Goal: Task Accomplishment & Management: Manage account settings

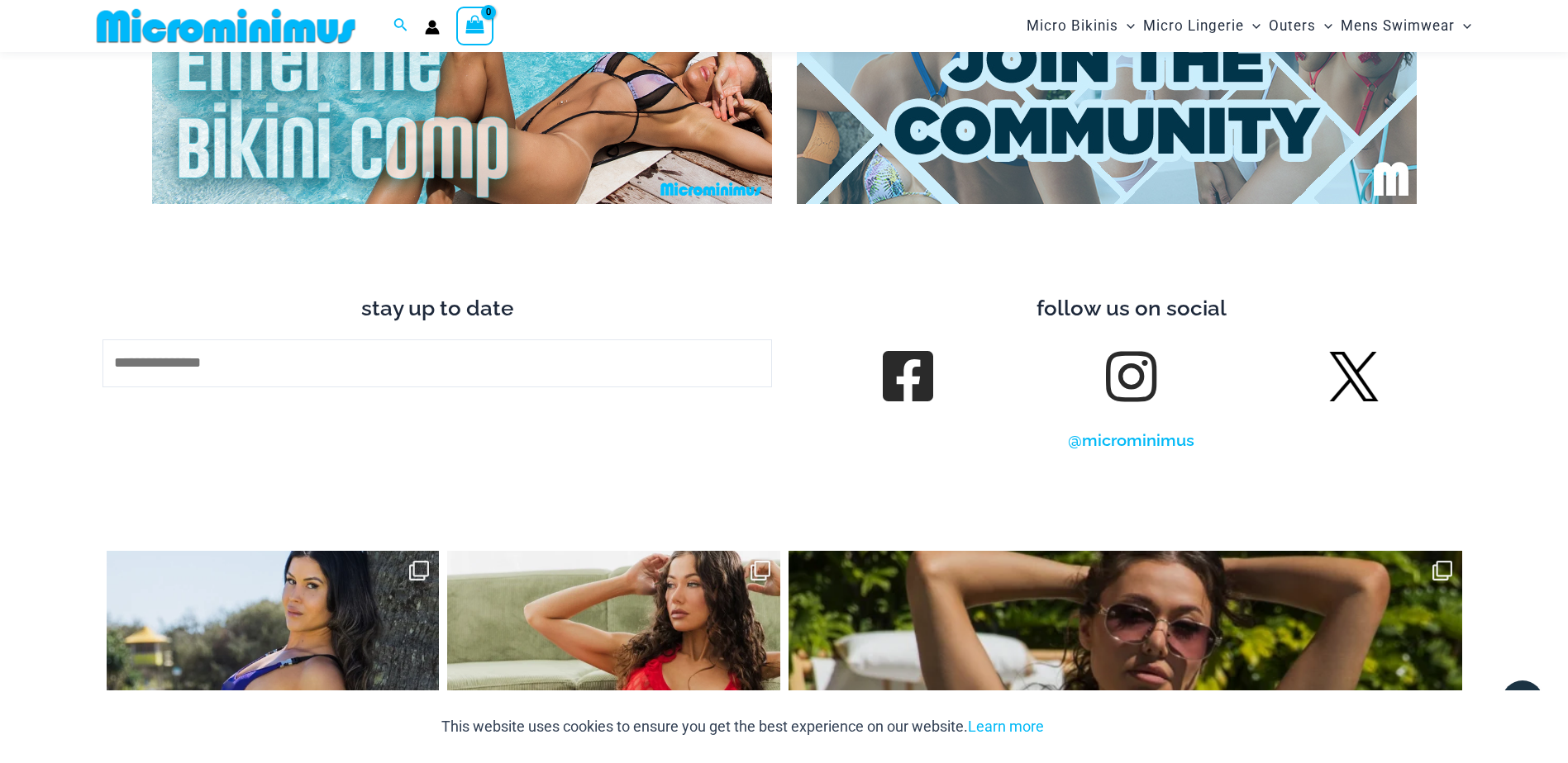
scroll to position [7114, 0]
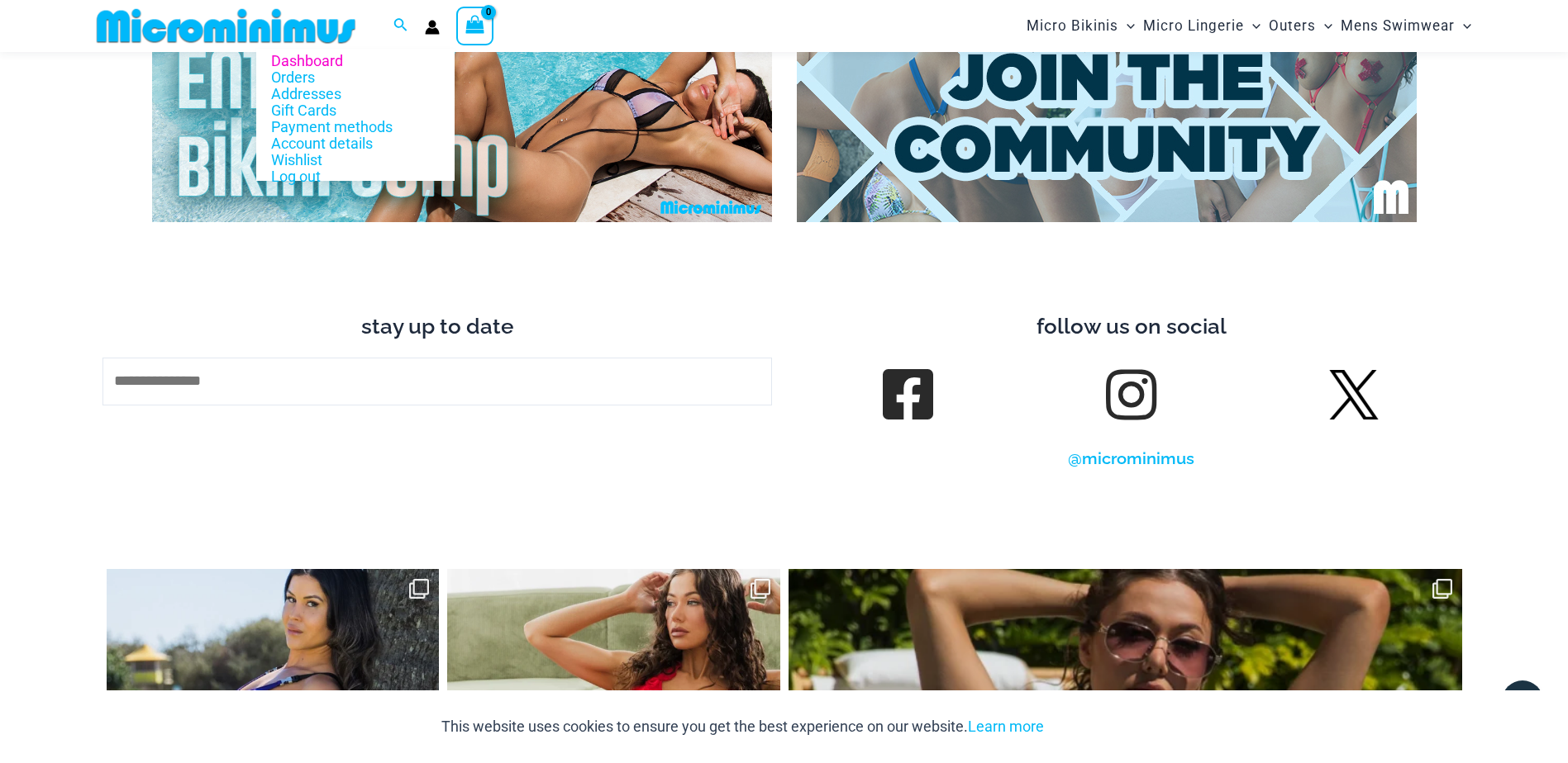
click at [429, 27] on icon "Account icon link" at bounding box center [432, 27] width 15 height 15
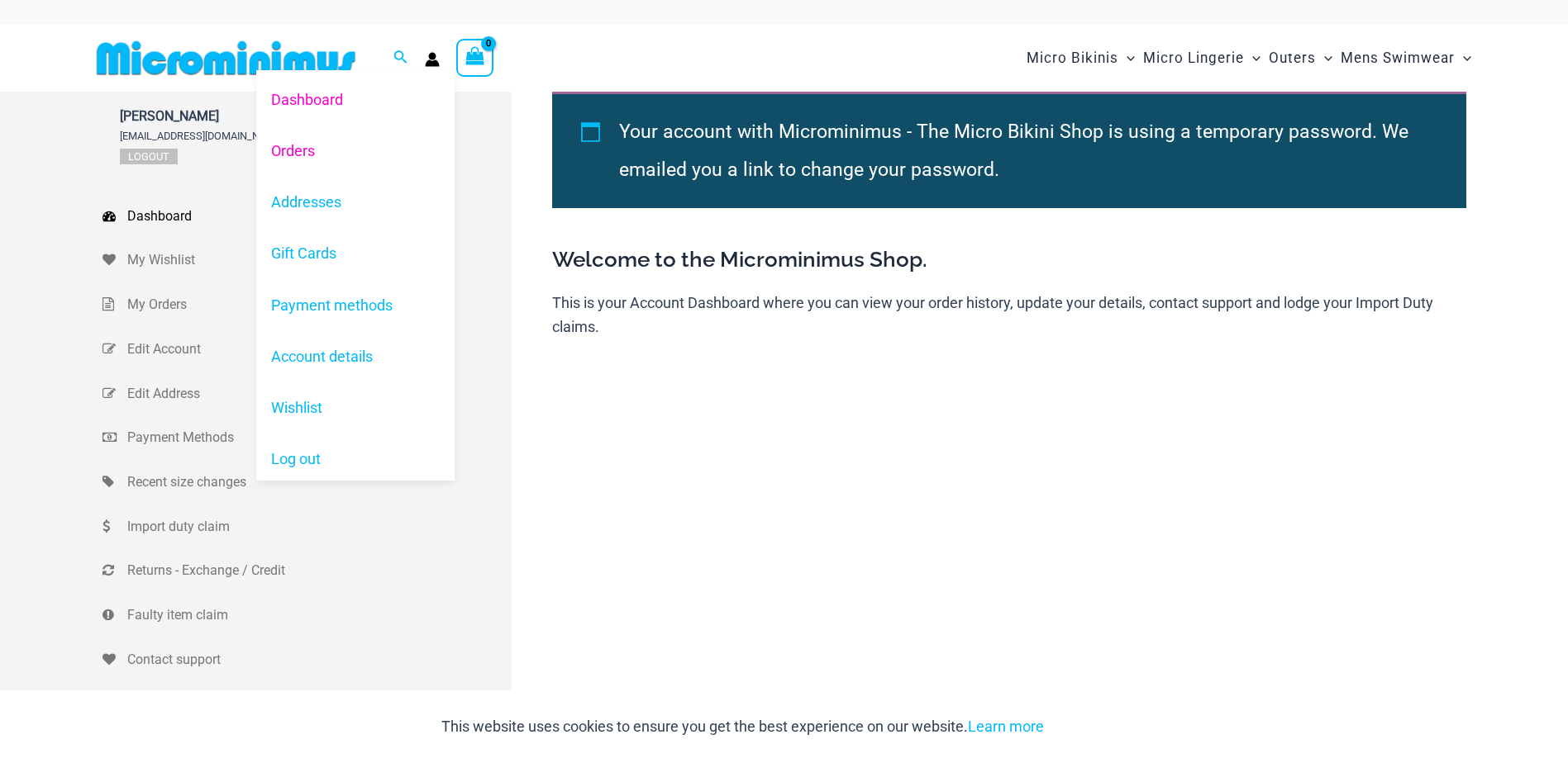
click at [319, 154] on ul "Dashboard Orders Addresses Gift Cards Payment methods Account details Wishlist …" at bounding box center [355, 275] width 198 height 410
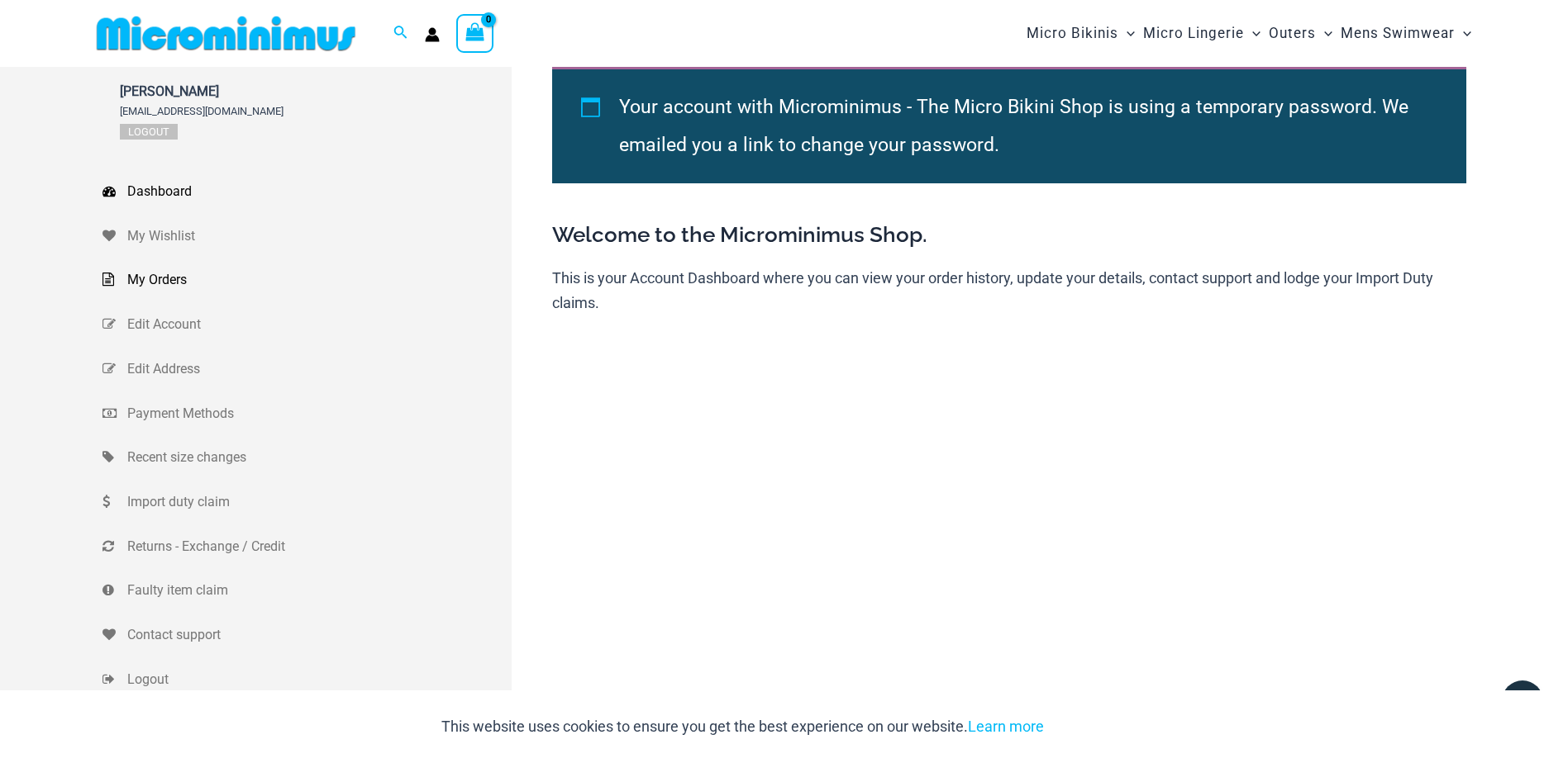
click at [177, 275] on span "My Orders" at bounding box center [317, 280] width 380 height 24
